Goal: Navigation & Orientation: Find specific page/section

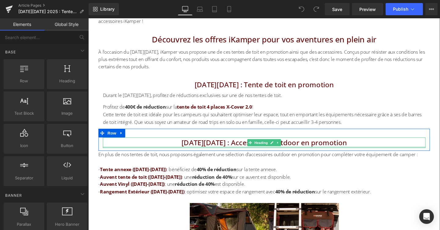
scroll to position [247, 0]
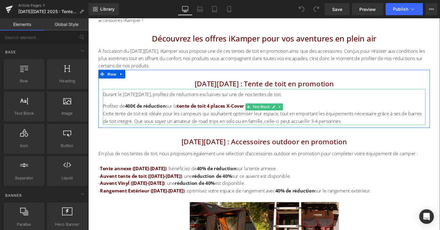
click at [184, 112] on div "Profitez de 400€ de réduction sur la tente de toit 4 places X-Cover 2.0 !" at bounding box center [273, 111] width 339 height 8
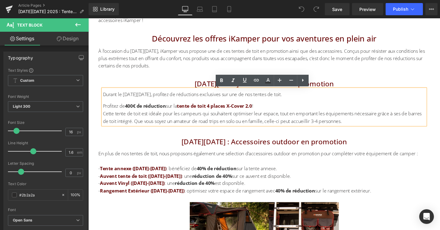
click at [275, 111] on div "Profitez de 400€ de réduction sur la tente de toit 4 places X-Cover 2.0 !" at bounding box center [273, 111] width 339 height 8
drag, startPoint x: 266, startPoint y: 111, endPoint x: 239, endPoint y: 113, distance: 27.2
click at [239, 113] on div "Profitez de 400€ de réduction sur la tente de toit 4 places X-Cover 2.0 !" at bounding box center [273, 111] width 339 height 8
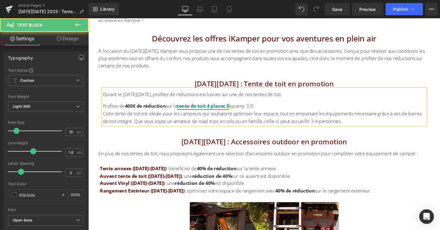
click at [236, 110] on strong "tente de toit 4 places S" at bounding box center [208, 111] width 55 height 7
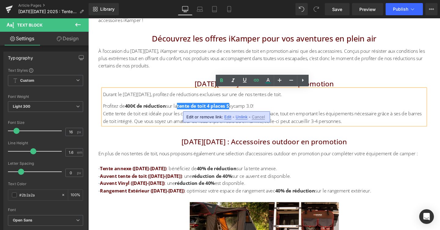
click at [237, 117] on span "Unlink" at bounding box center [242, 117] width 12 height 5
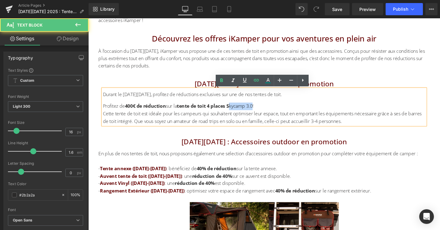
drag, startPoint x: 242, startPoint y: 111, endPoint x: 266, endPoint y: 111, distance: 24.7
click at [266, 111] on div "Profitez de 400€ de réduction sur la tente de toit 4 places S kycamp 3.0 !" at bounding box center [273, 111] width 339 height 8
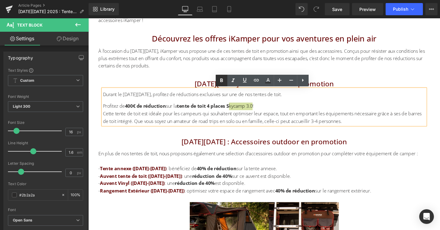
click at [223, 83] on icon at bounding box center [221, 80] width 7 height 7
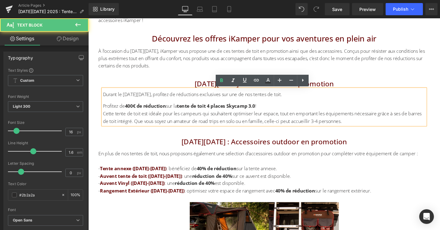
click at [283, 113] on div "Profitez de 400€ de réduction sur la tente de toit 4 places S kycamp 3.0 !" at bounding box center [273, 111] width 339 height 8
click at [280, 124] on div "Cette tente de toit est idéale pour les campeurs qui souhaitent optimiser leur …" at bounding box center [273, 123] width 339 height 16
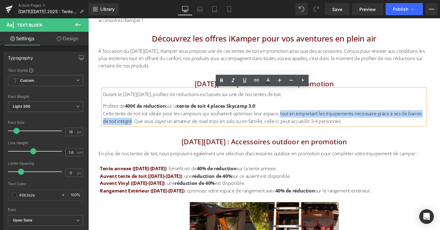
drag, startPoint x: 293, startPoint y: 119, endPoint x: 150, endPoint y: 128, distance: 142.7
click at [150, 128] on div "Cette tente de toit est idéale pour les campeurs qui souhaitent optimiser leur …" at bounding box center [273, 123] width 339 height 16
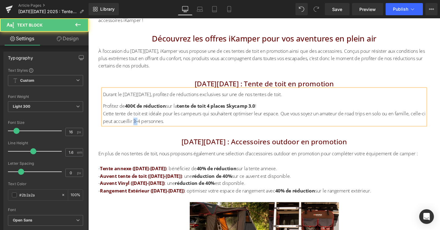
drag, startPoint x: 156, startPoint y: 127, endPoint x: 152, endPoint y: 127, distance: 4.9
click at [152, 127] on div "Cette tente de toit est idéale pour les campeurs qui souhaitent optimiser leur …" at bounding box center [273, 123] width 339 height 16
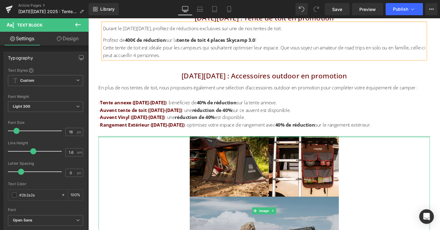
scroll to position [317, 0]
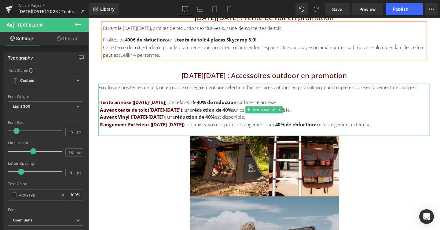
click at [165, 107] on div "- Tente annexe ([DATE]-[DATE]) : bénéficiez de 40% de réduction sur la tente an…" at bounding box center [273, 107] width 348 height 8
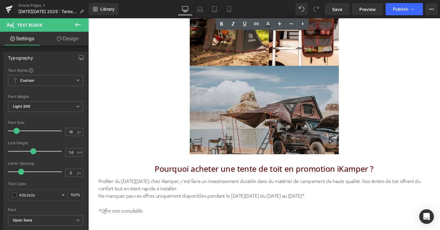
scroll to position [455, 0]
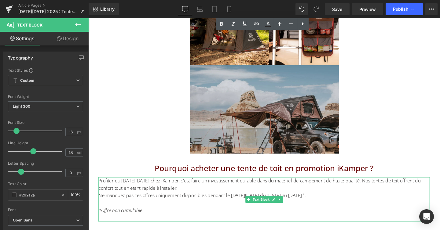
click at [276, 203] on div "Ne manquez pas ces offres uniquement disponibles pendant le [DATE][DATE] du [DA…" at bounding box center [273, 205] width 348 height 8
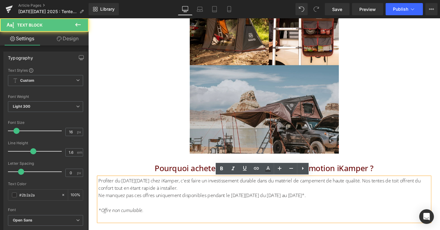
click at [276, 205] on div "Ne manquez pas ces offres uniquement disponibles pendant le [DATE][DATE] du [DA…" at bounding box center [273, 205] width 348 height 8
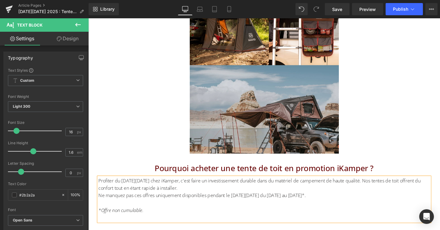
click at [315, 204] on div "Ne manquez pas ces offres uniquement disponibles pendant le [DATE][DATE] du [DA…" at bounding box center [273, 205] width 348 height 8
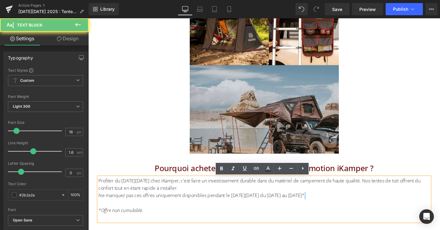
click at [315, 204] on div "Ne manquez pas ces offres uniquement disponibles pendant le [DATE][DATE] du [DA…" at bounding box center [273, 205] width 348 height 8
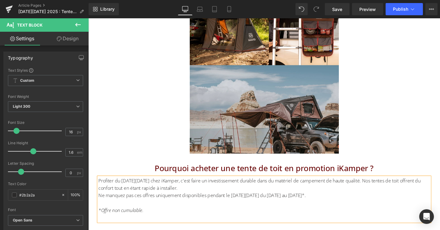
click at [352, 204] on div "Ne manquez pas ces offres uniquement disponibles pendant le [DATE][DATE] du [DA…" at bounding box center [273, 205] width 348 height 8
click at [317, 207] on div "Ne manquez pas ces offres uniquement disponibles pendant le [DATE][DATE] du [DA…" at bounding box center [273, 205] width 348 height 8
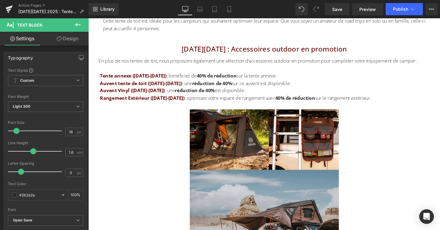
scroll to position [340, 0]
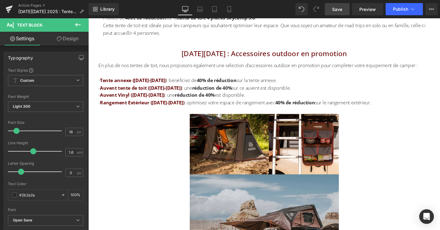
click at [338, 9] on span "Save" at bounding box center [337, 9] width 10 height 6
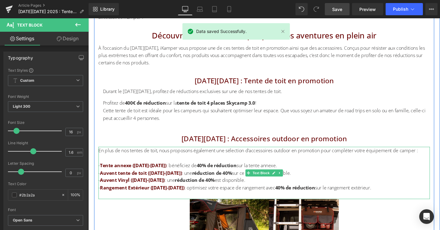
scroll to position [0, 0]
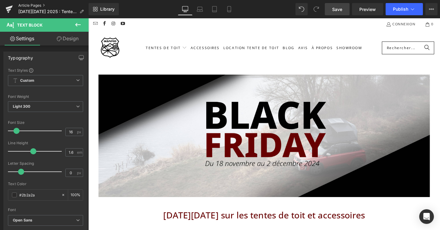
click at [39, 4] on link "Article Pages" at bounding box center [53, 5] width 70 height 5
